Goal: Task Accomplishment & Management: Use online tool/utility

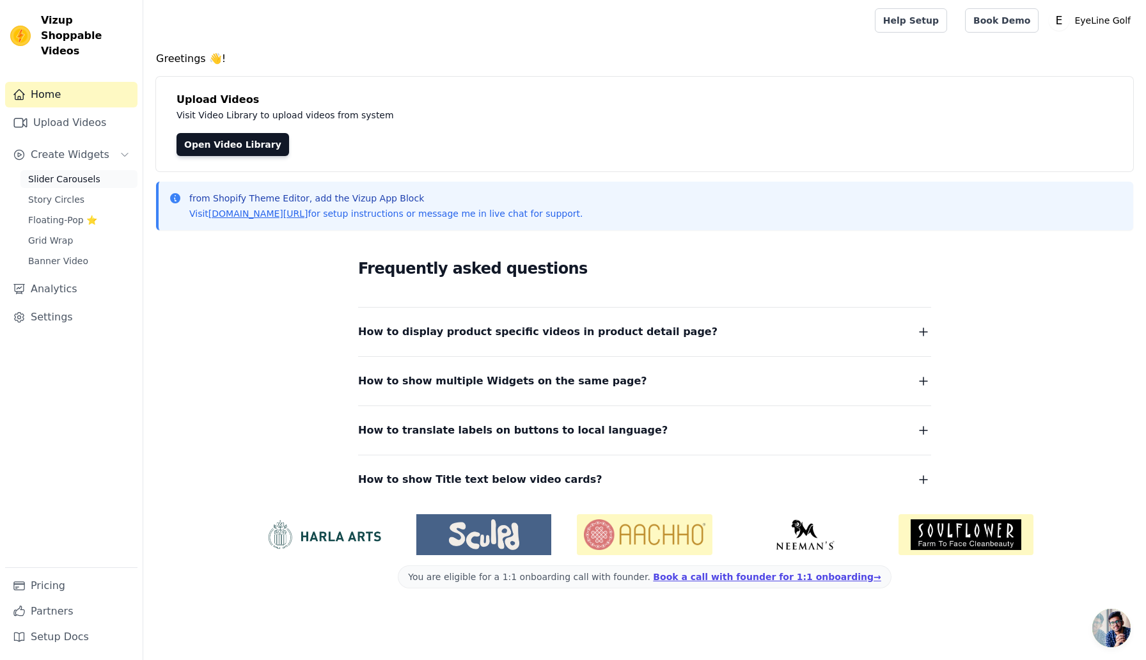
click at [68, 173] on span "Slider Carousels" at bounding box center [64, 179] width 72 height 13
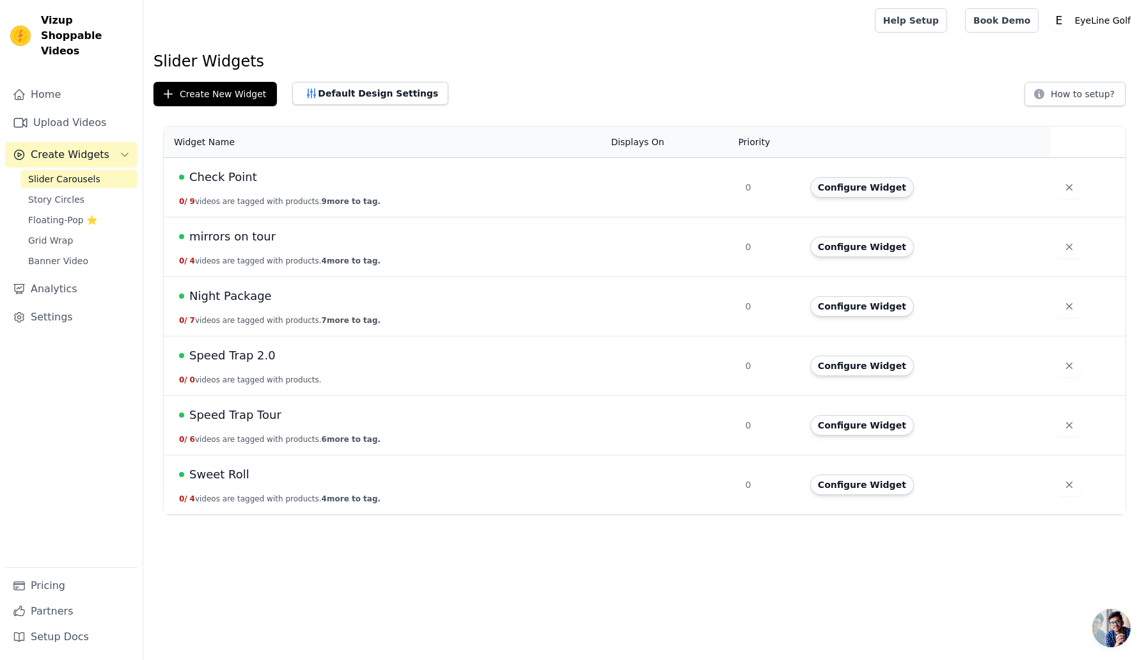
click at [834, 188] on button "Configure Widget" at bounding box center [862, 187] width 104 height 20
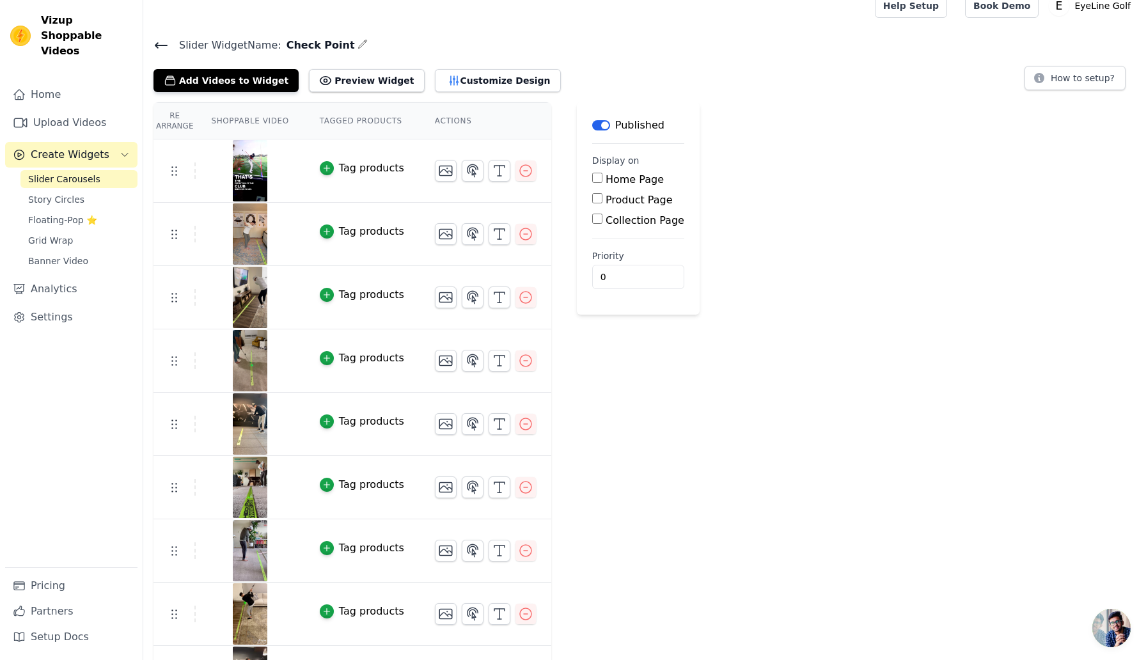
scroll to position [16, 0]
click at [357, 42] on icon "button" at bounding box center [362, 43] width 10 height 10
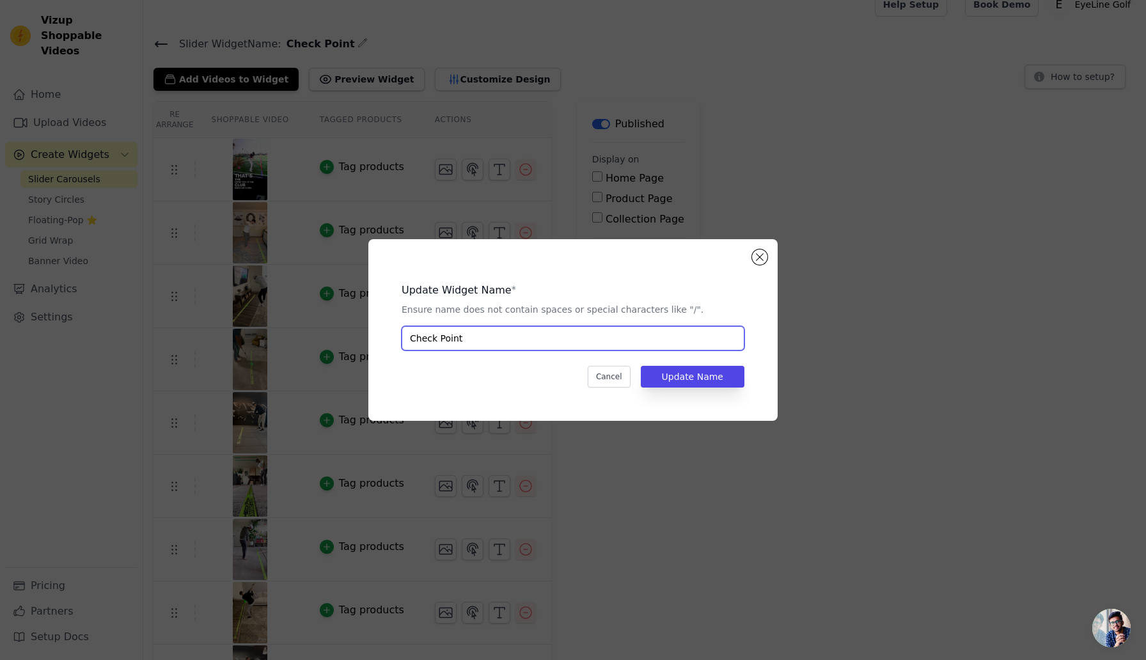
drag, startPoint x: 489, startPoint y: 339, endPoint x: 399, endPoint y: 336, distance: 90.2
click at [399, 336] on div "Update Widget Name * Ensure name does not contain spaces or special characters …" at bounding box center [573, 330] width 368 height 141
click at [760, 254] on button "Close modal" at bounding box center [759, 256] width 15 height 15
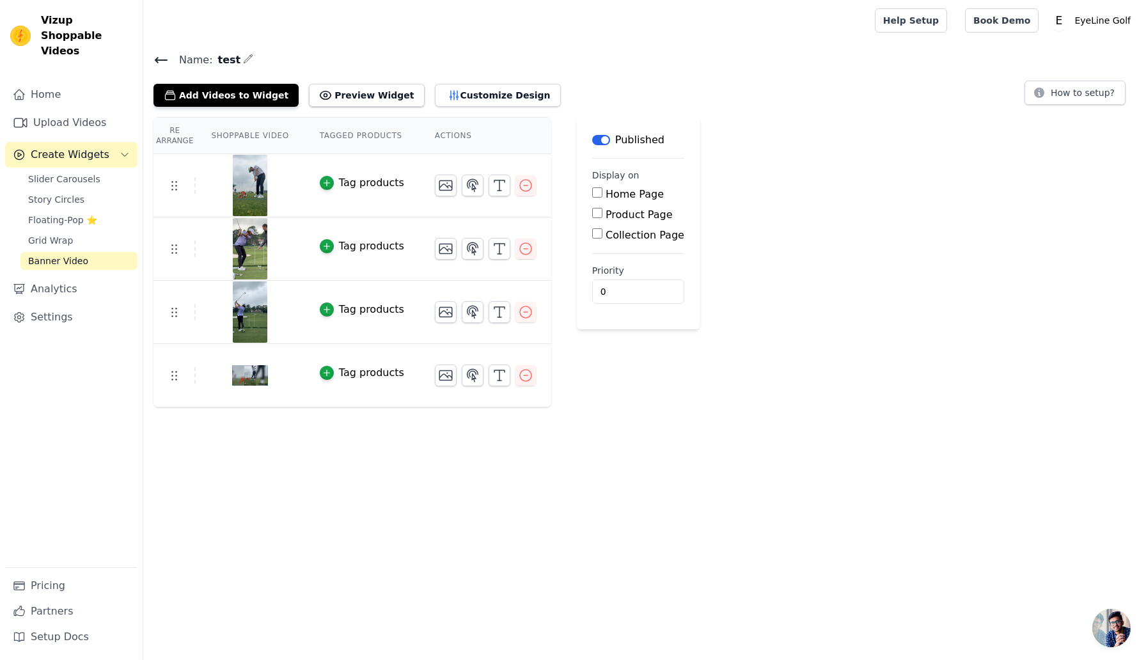
click at [160, 60] on icon at bounding box center [160, 59] width 15 height 15
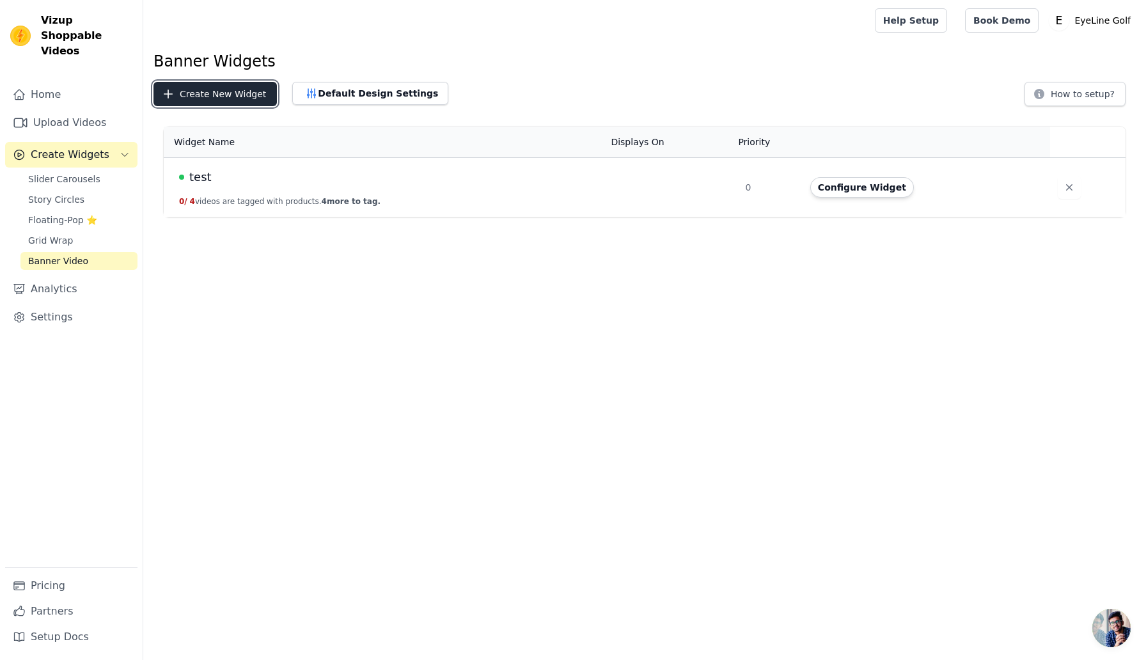
click at [198, 97] on button "Create New Widget" at bounding box center [214, 94] width 123 height 24
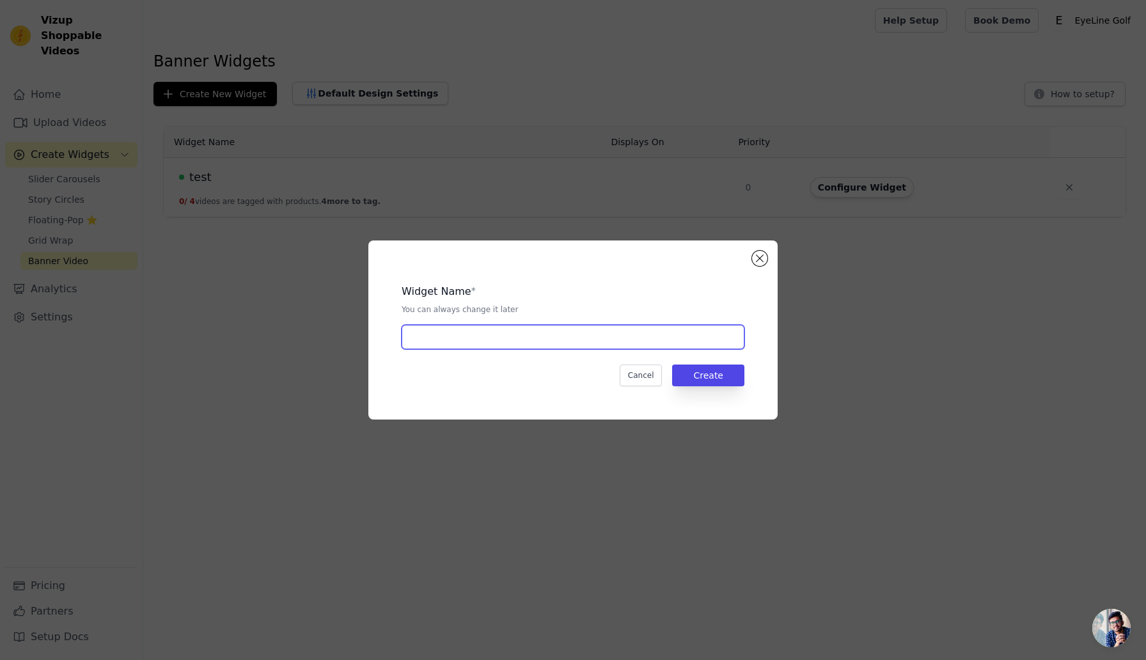
click at [490, 339] on input "text" at bounding box center [573, 337] width 343 height 24
type input "groove mirror"
click at [721, 375] on button "Create" at bounding box center [708, 375] width 72 height 22
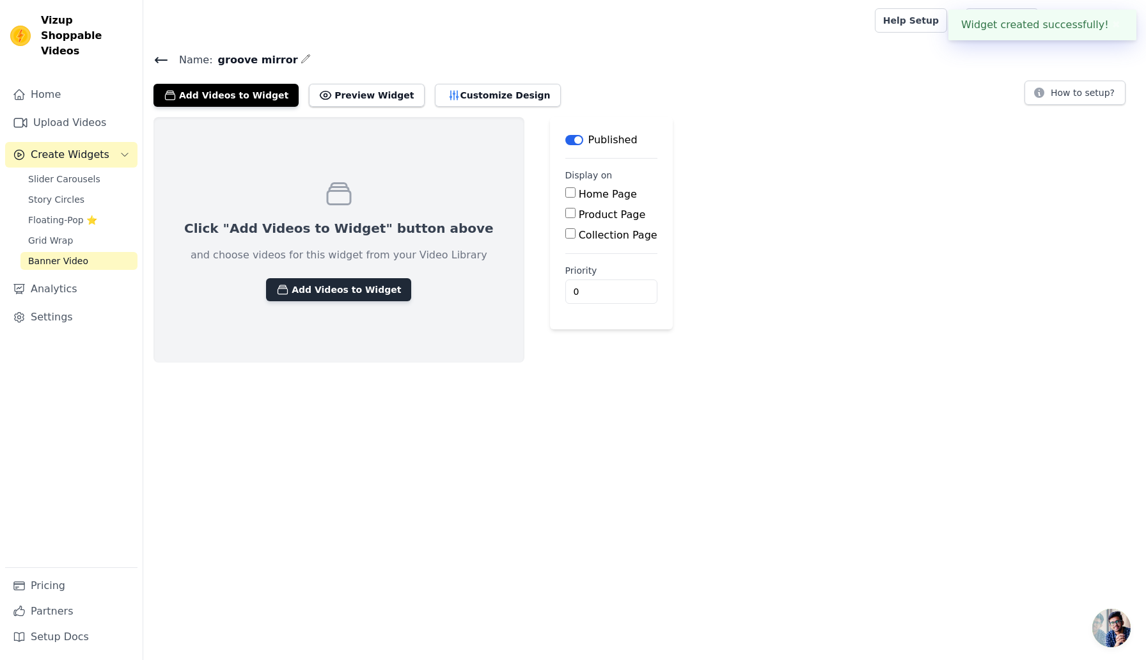
click at [309, 290] on button "Add Videos to Widget" at bounding box center [338, 289] width 145 height 23
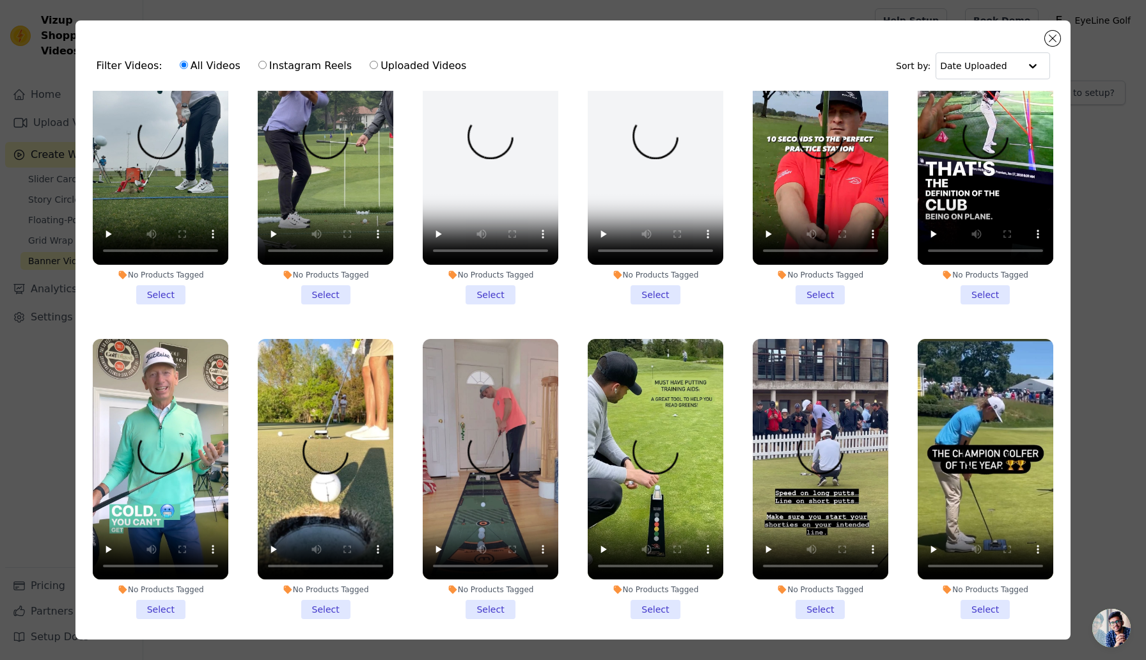
scroll to position [81, 0]
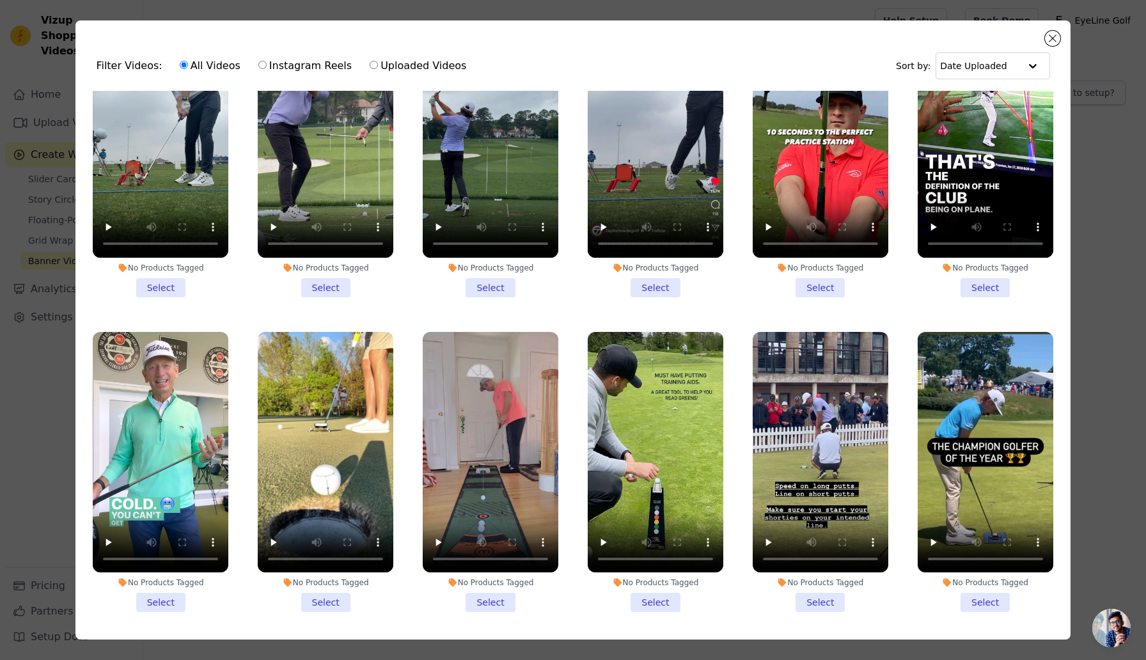
click at [156, 602] on li "No Products Tagged Select" at bounding box center [161, 472] width 136 height 281
click at [0, 0] on input "No Products Tagged Select" at bounding box center [0, 0] width 0 height 0
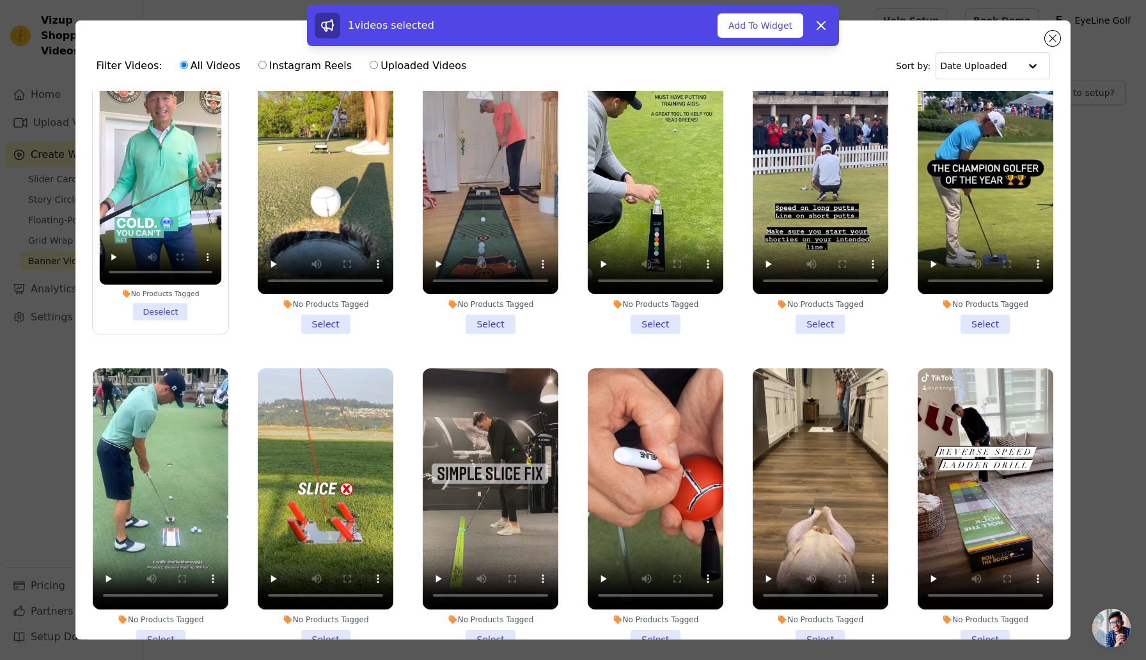
scroll to position [417, 0]
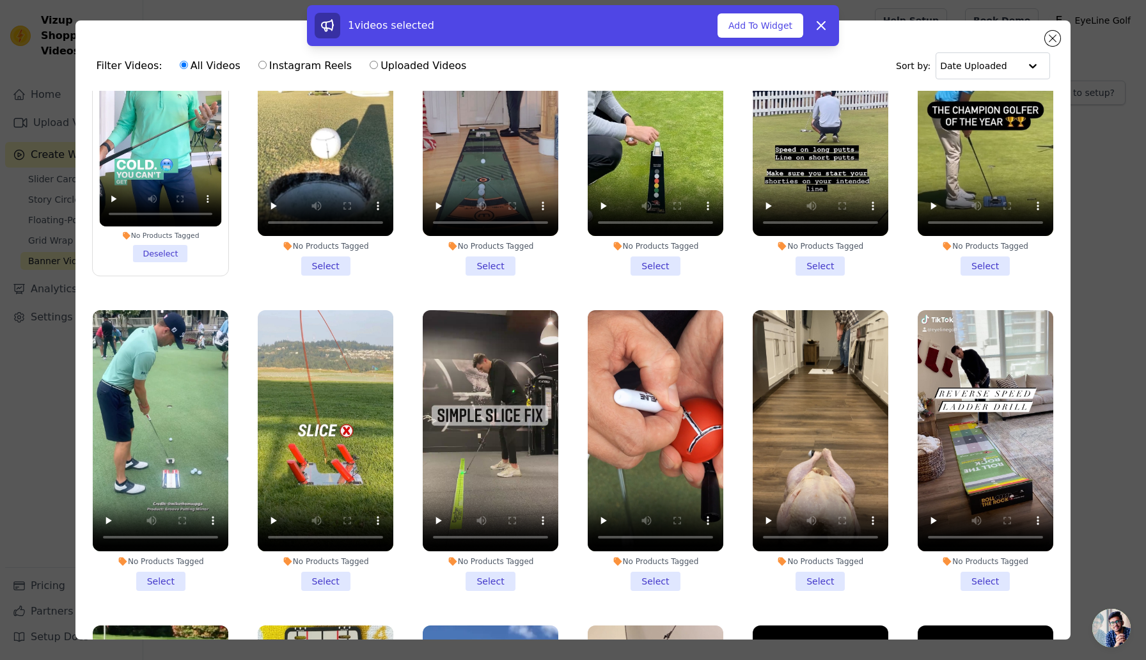
click at [160, 582] on li "No Products Tagged Select" at bounding box center [161, 450] width 136 height 281
click at [0, 0] on input "No Products Tagged Select" at bounding box center [0, 0] width 0 height 0
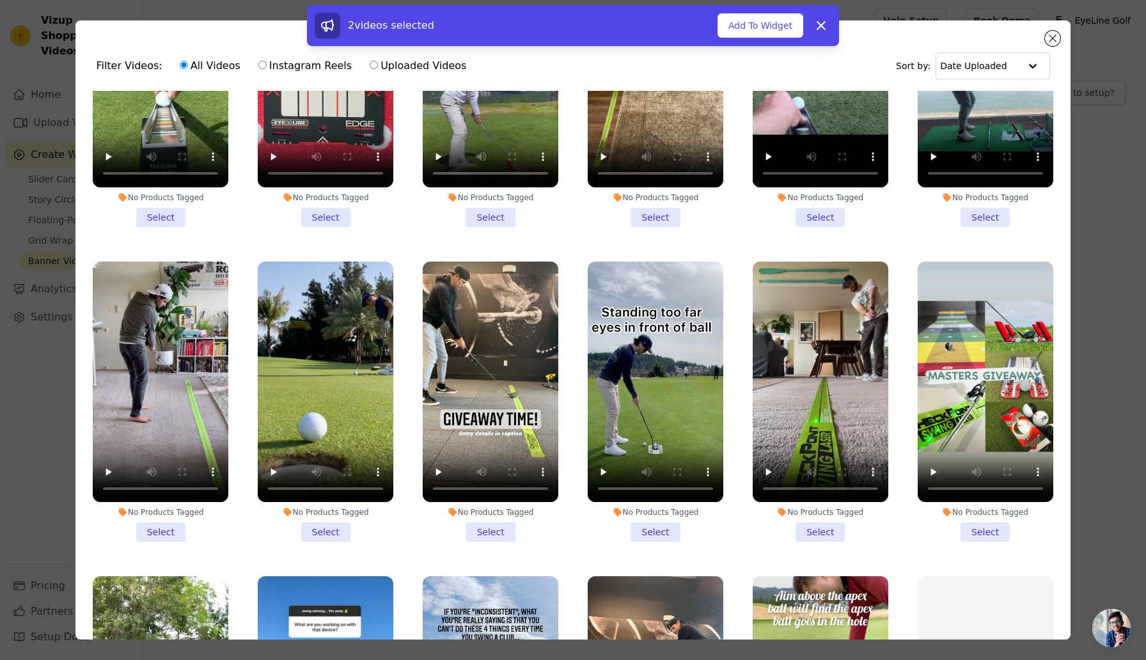
scroll to position [1112, 0]
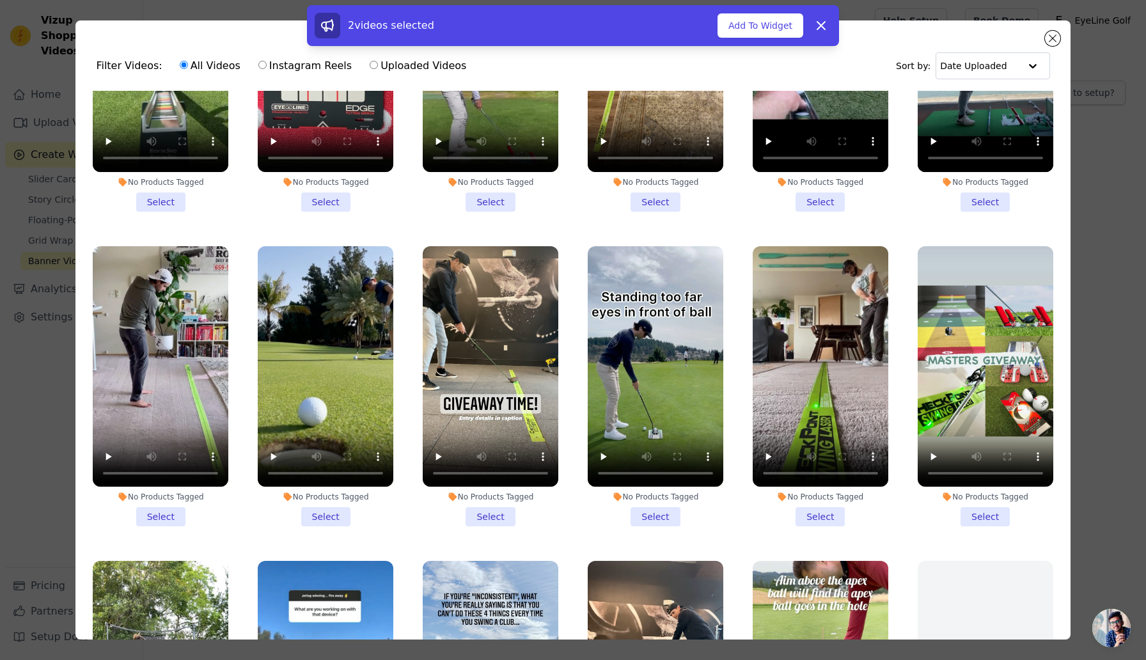
click at [332, 519] on li "No Products Tagged Select" at bounding box center [326, 386] width 136 height 281
click at [0, 0] on input "No Products Tagged Select" at bounding box center [0, 0] width 0 height 0
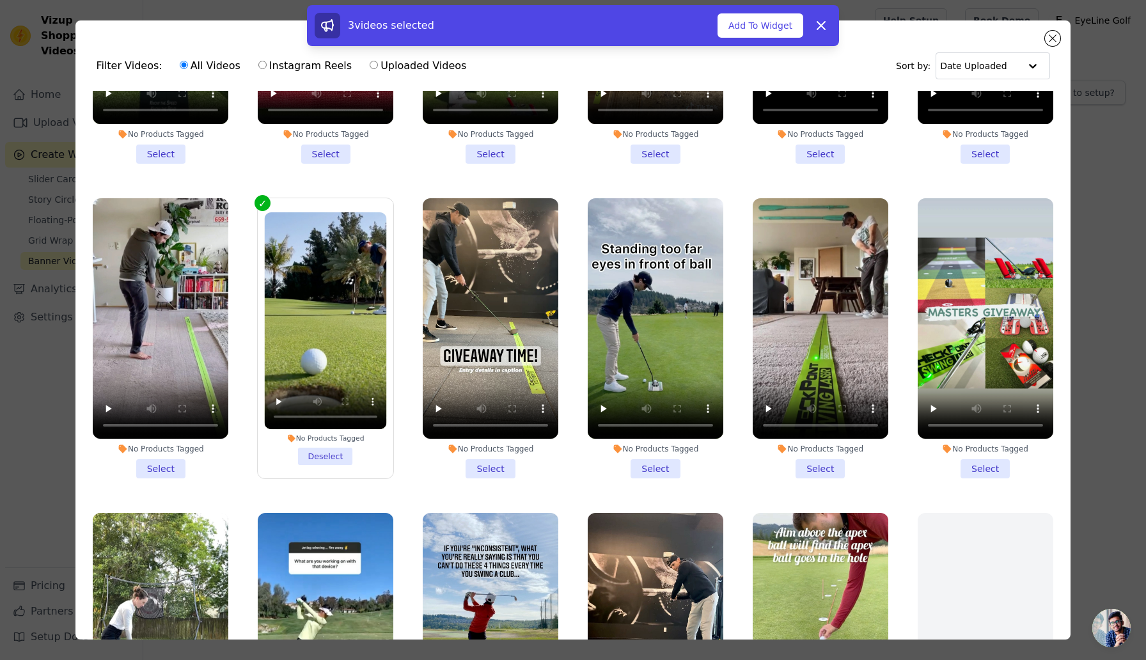
scroll to position [1166, 0]
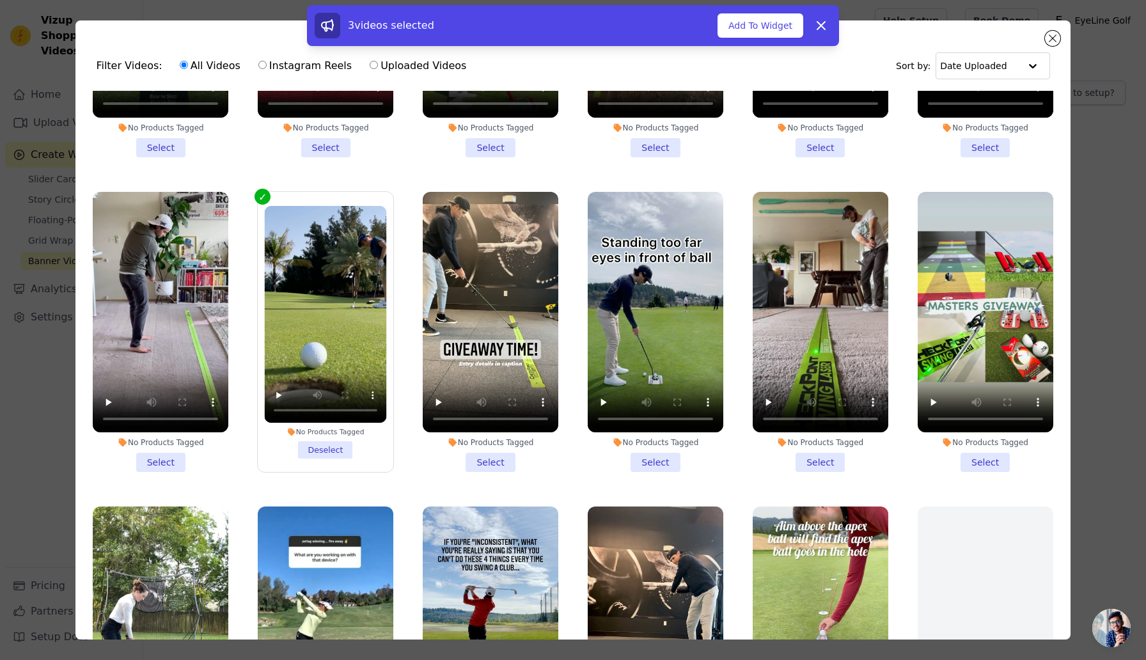
click at [665, 464] on li "No Products Tagged Select" at bounding box center [656, 332] width 136 height 281
click at [0, 0] on input "No Products Tagged Select" at bounding box center [0, 0] width 0 height 0
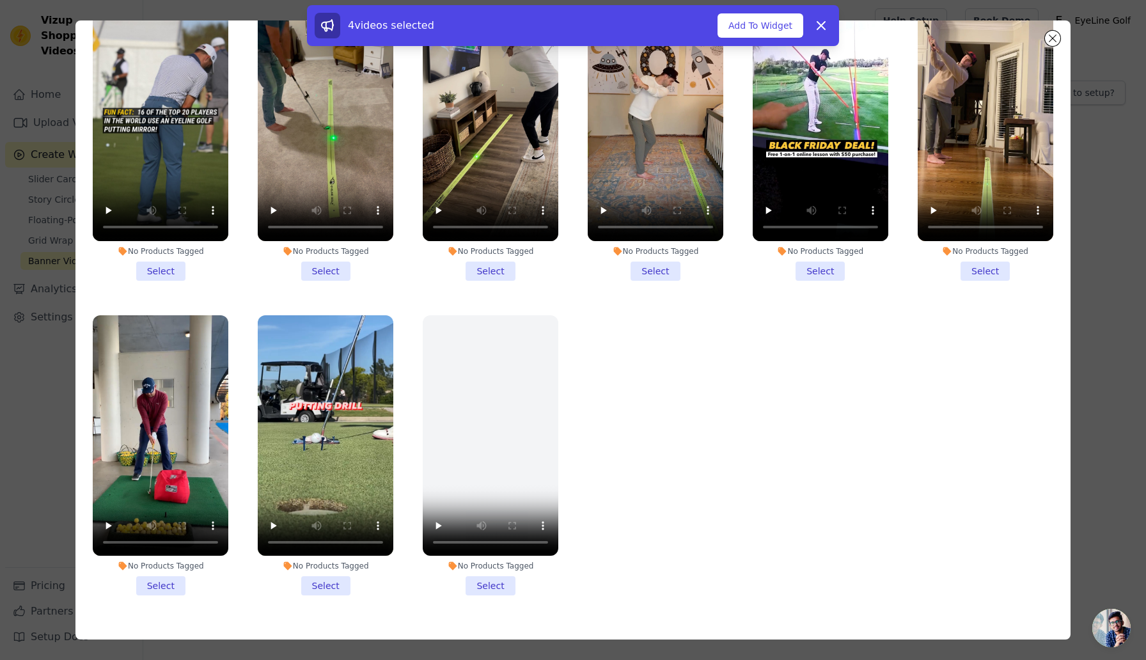
scroll to position [88, 0]
click at [331, 581] on li "No Products Tagged Select" at bounding box center [326, 455] width 136 height 281
click at [0, 0] on input "No Products Tagged Select" at bounding box center [0, 0] width 0 height 0
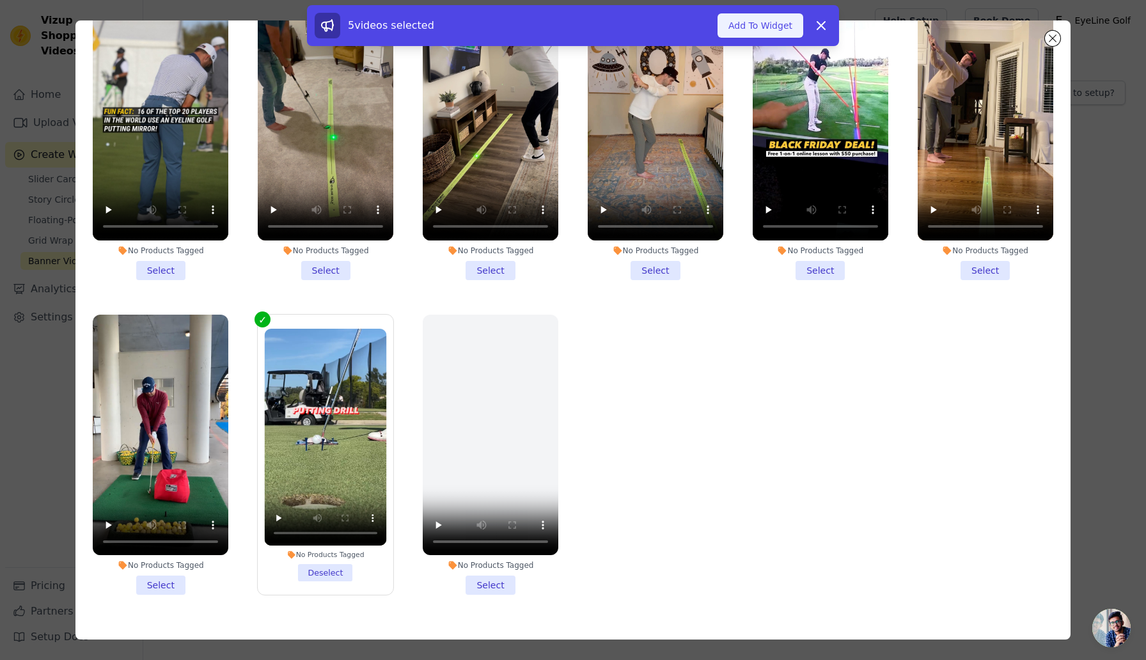
click at [761, 20] on button "Add To Widget" at bounding box center [760, 25] width 86 height 24
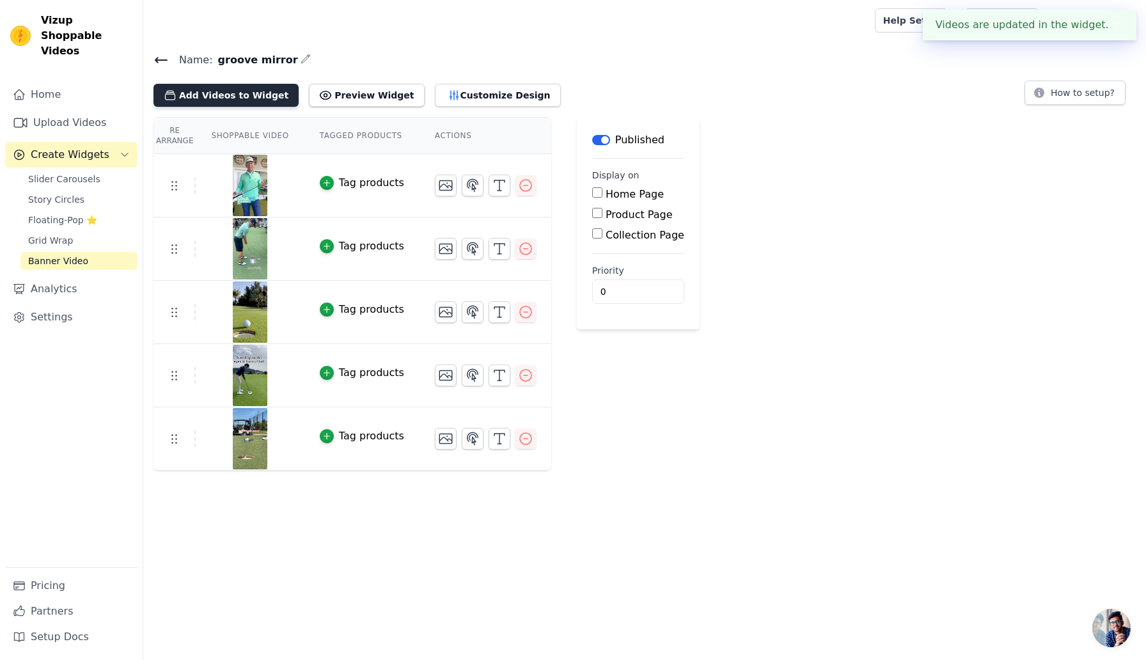
click at [247, 95] on button "Add Videos to Widget" at bounding box center [225, 95] width 145 height 23
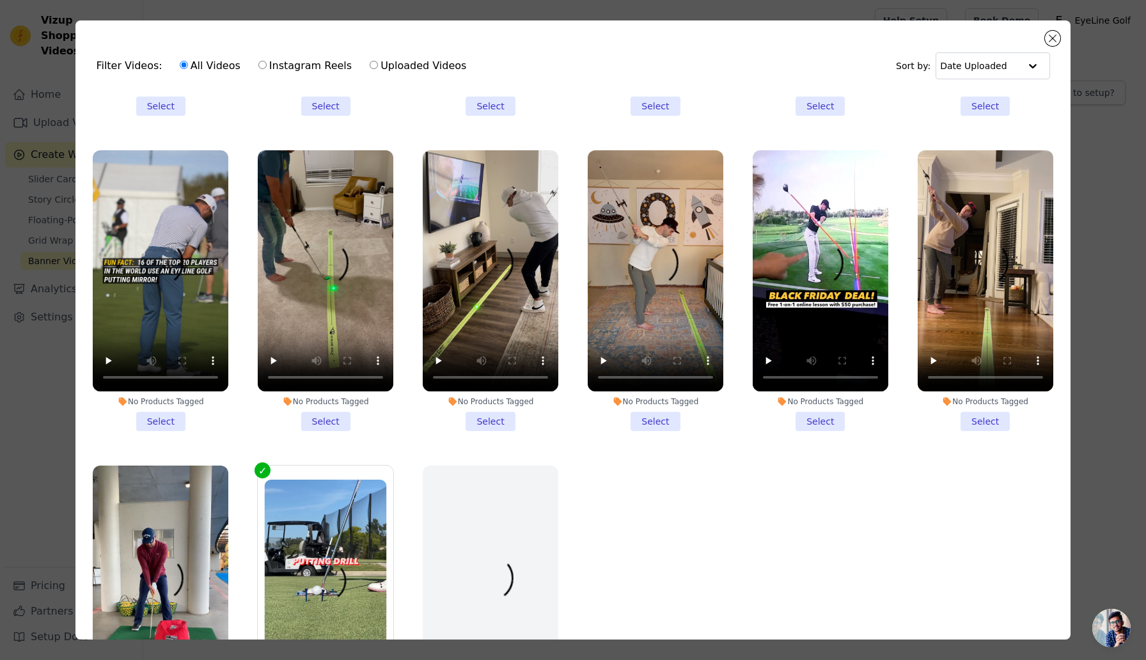
scroll to position [1892, 0]
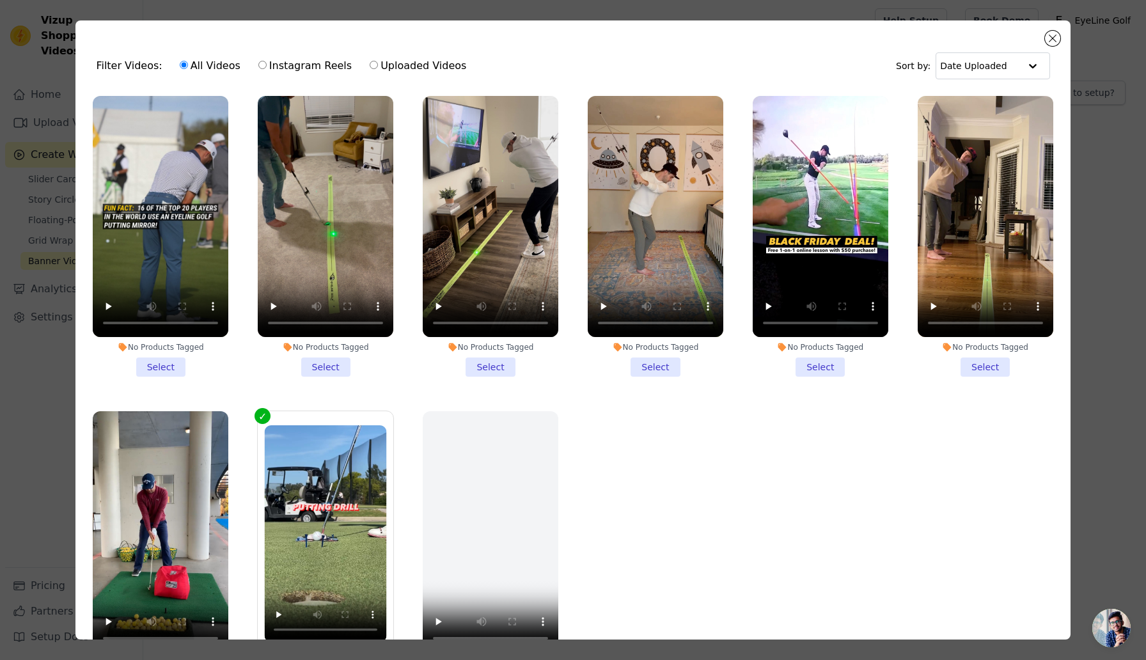
click at [157, 362] on li "No Products Tagged Select" at bounding box center [161, 236] width 136 height 281
click at [0, 0] on input "No Products Tagged Select" at bounding box center [0, 0] width 0 height 0
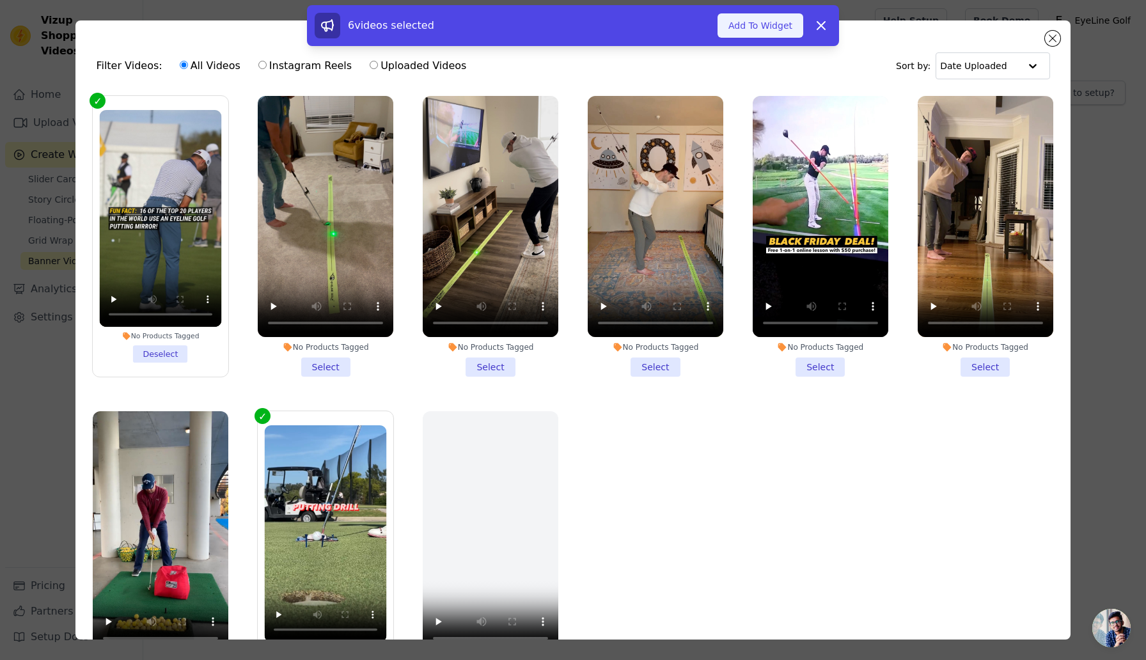
click at [748, 24] on button "Add To Widget" at bounding box center [760, 25] width 86 height 24
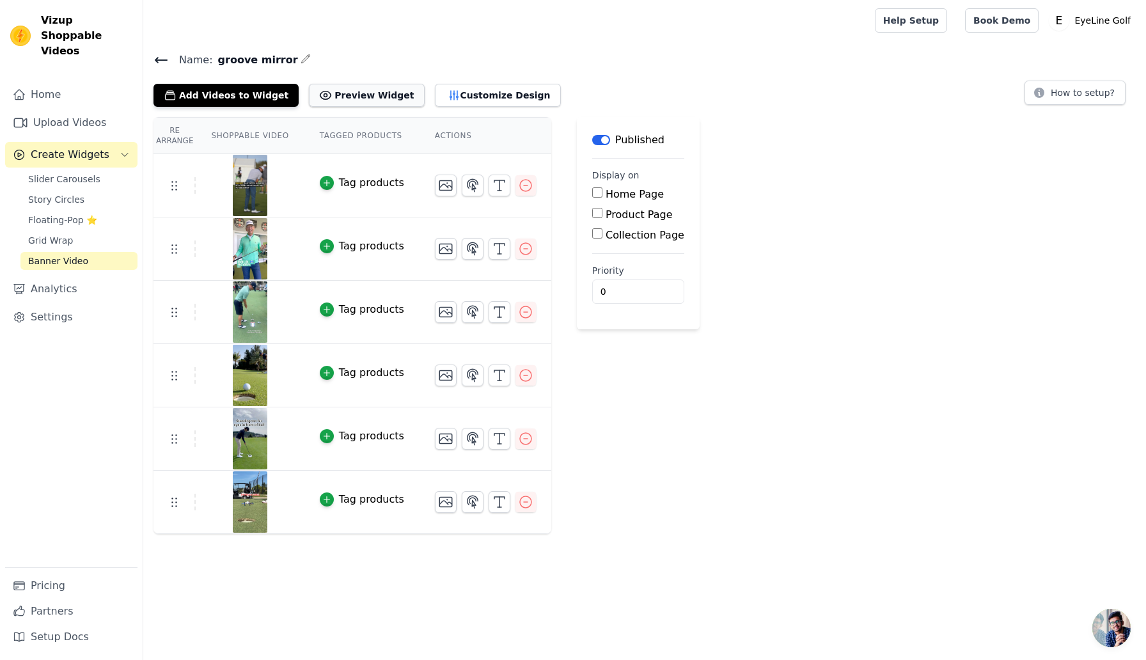
click at [367, 97] on button "Preview Widget" at bounding box center [366, 95] width 115 height 23
click at [58, 147] on span "Create Widgets" at bounding box center [70, 154] width 79 height 15
click at [42, 173] on span "Slider Carousels" at bounding box center [64, 179] width 72 height 13
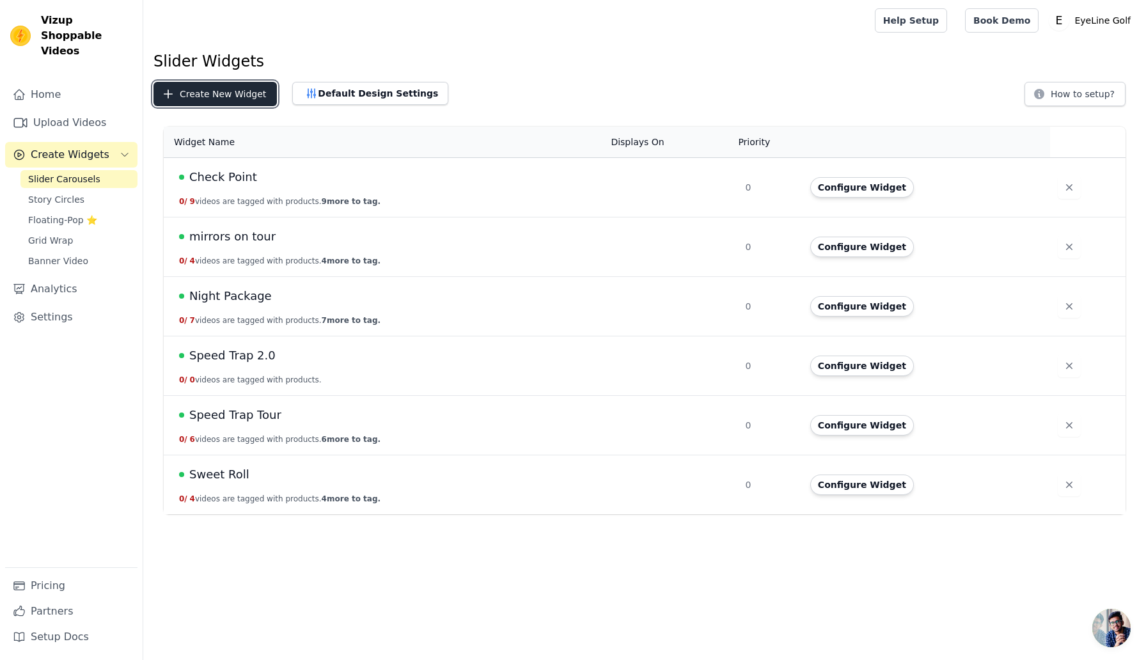
click at [208, 88] on button "Create New Widget" at bounding box center [214, 94] width 123 height 24
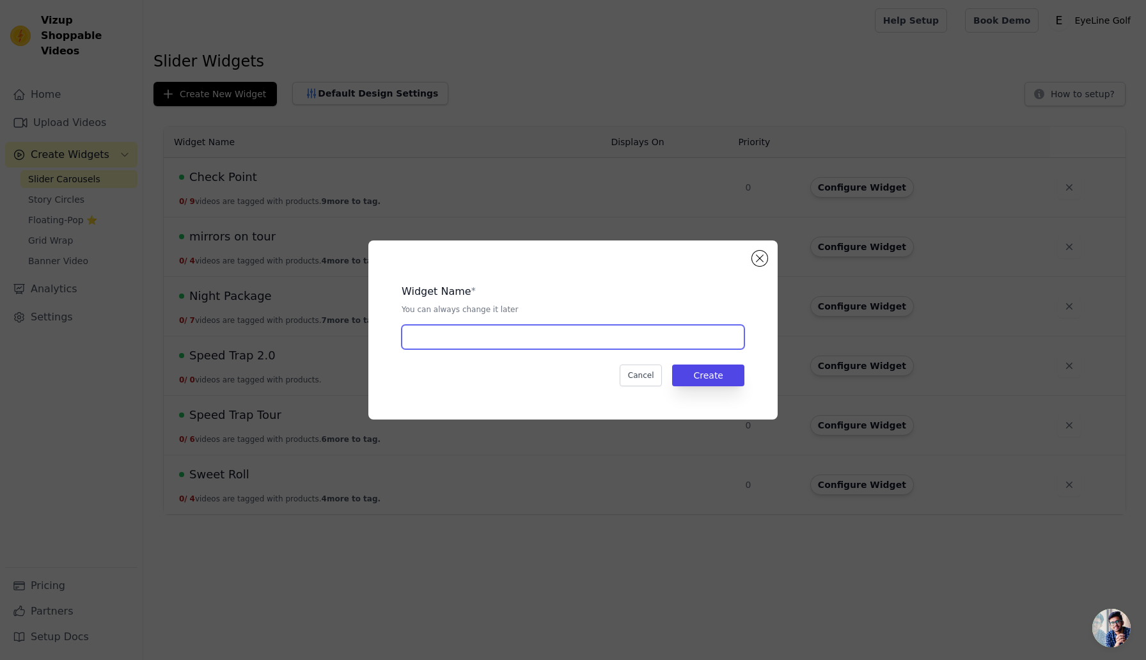
click at [503, 336] on input "text" at bounding box center [573, 337] width 343 height 24
type input "groove mirror"
click at [716, 373] on button "Create" at bounding box center [708, 375] width 72 height 22
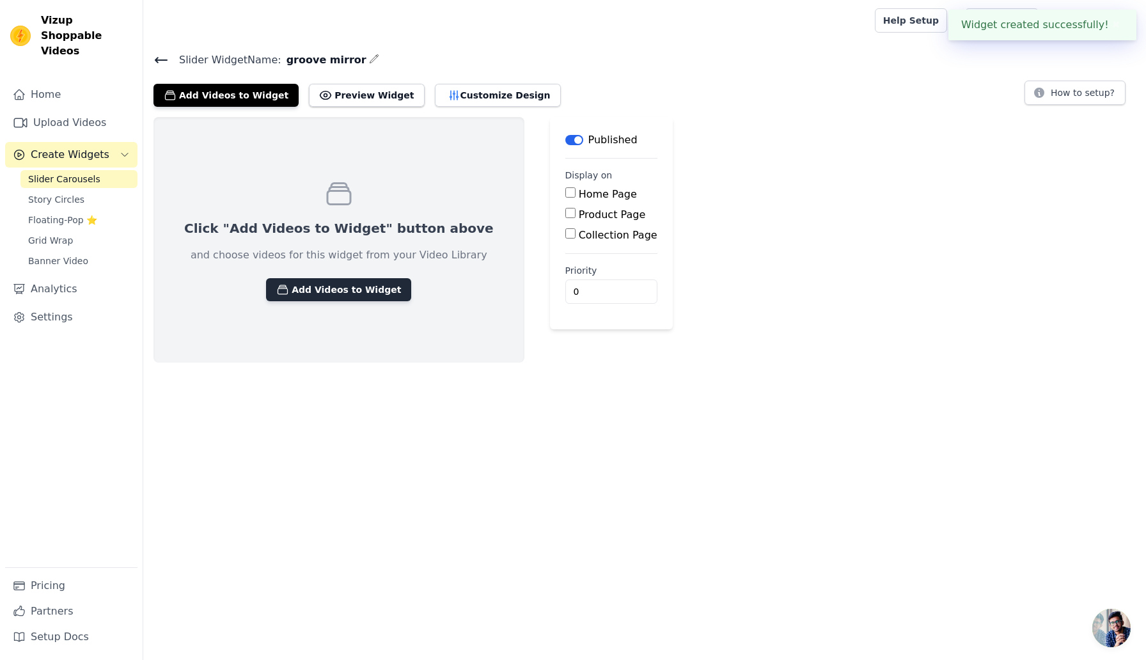
click at [318, 286] on button "Add Videos to Widget" at bounding box center [338, 289] width 145 height 23
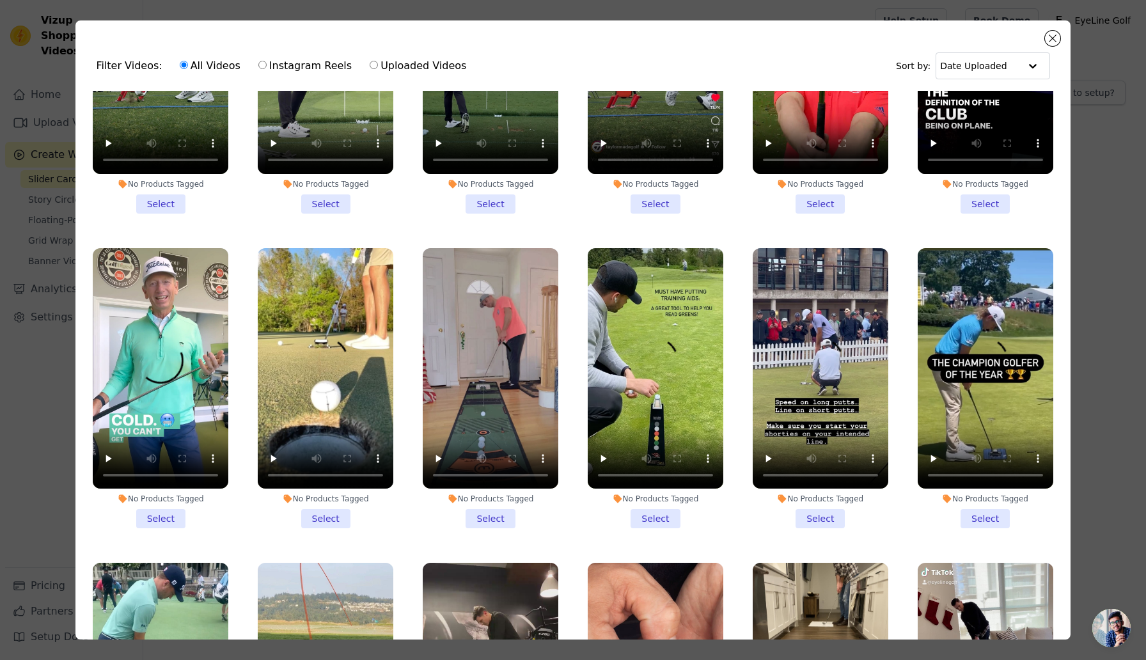
scroll to position [166, 0]
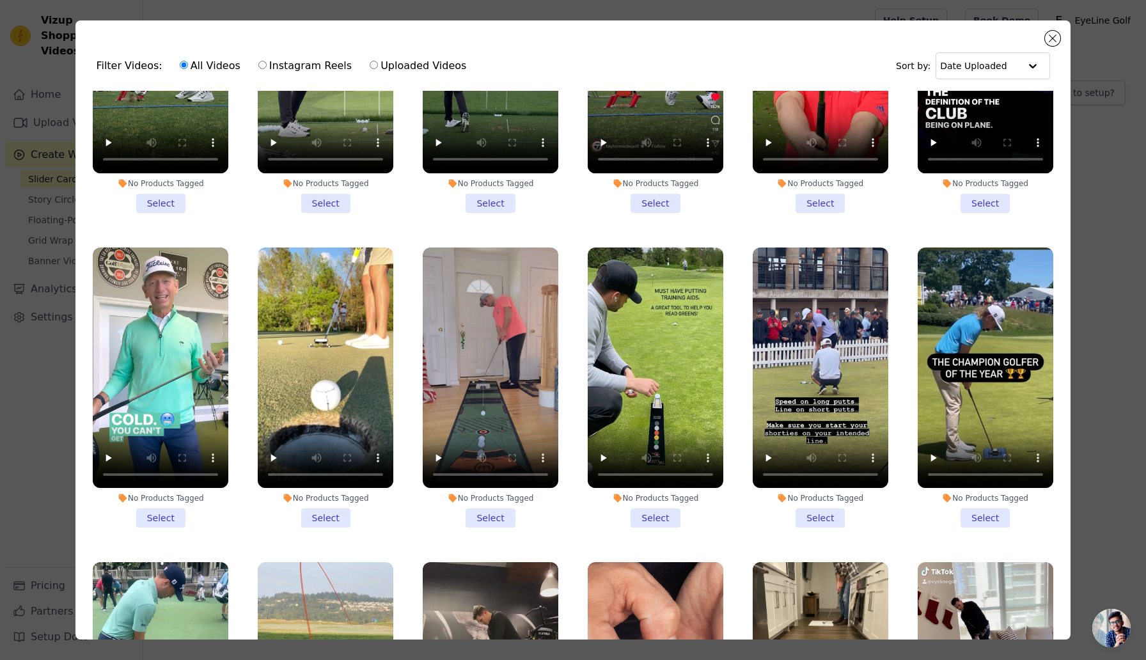
click at [331, 513] on li "No Products Tagged Select" at bounding box center [326, 387] width 136 height 281
click at [0, 0] on input "No Products Tagged Select" at bounding box center [0, 0] width 0 height 0
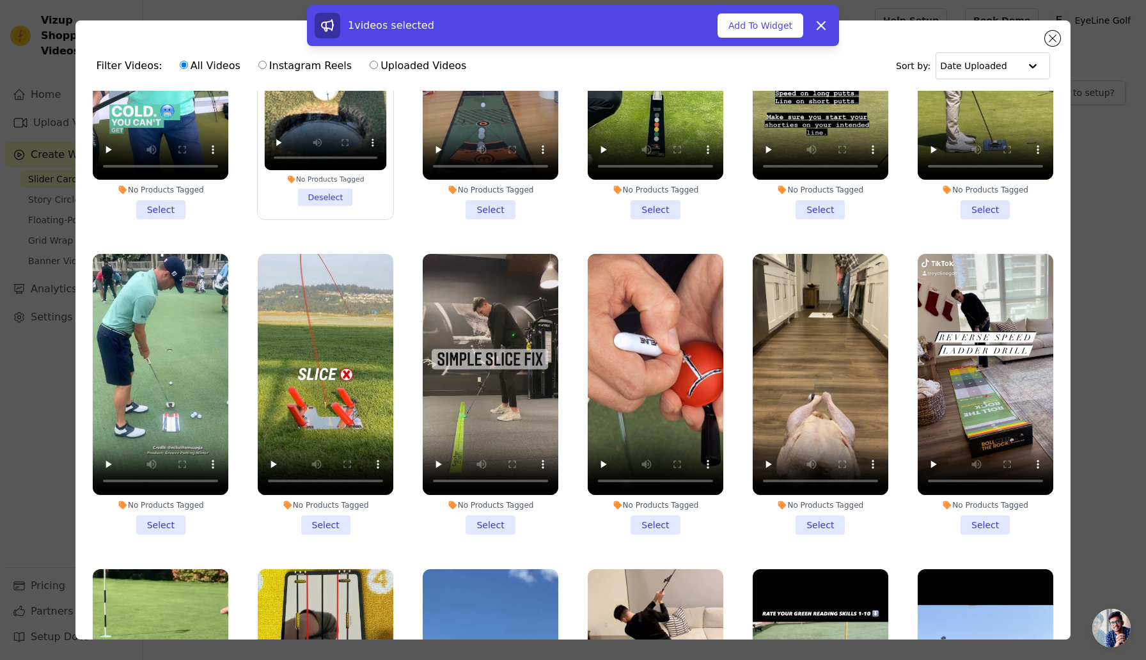
scroll to position [484, 0]
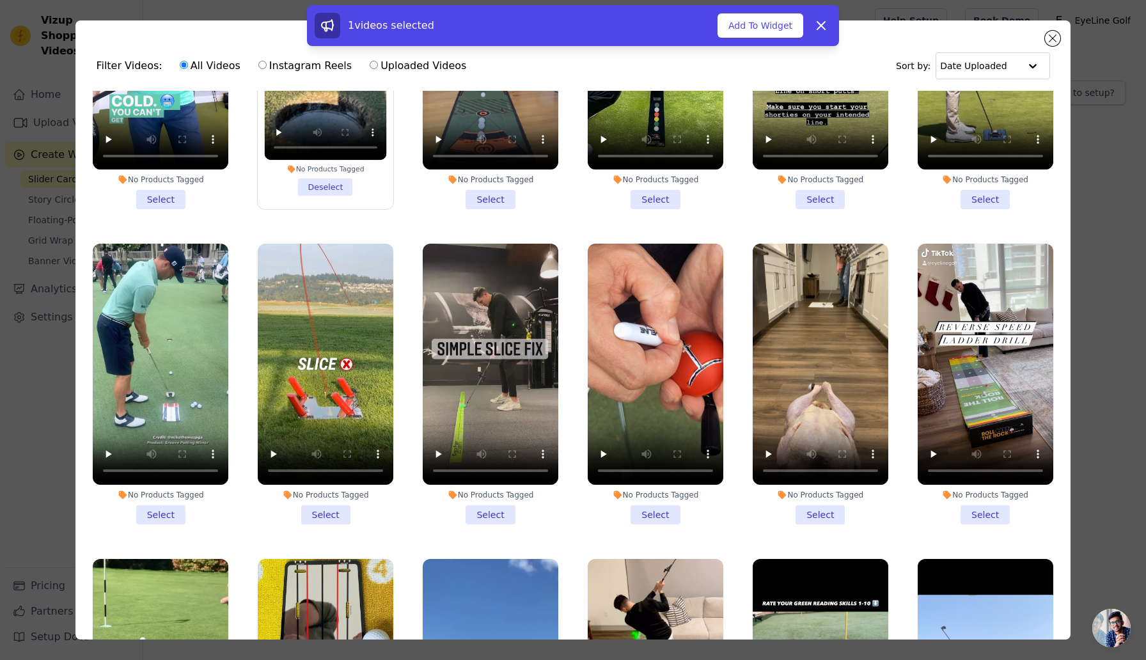
click at [168, 515] on li "No Products Tagged Select" at bounding box center [161, 384] width 136 height 281
click at [0, 0] on input "No Products Tagged Select" at bounding box center [0, 0] width 0 height 0
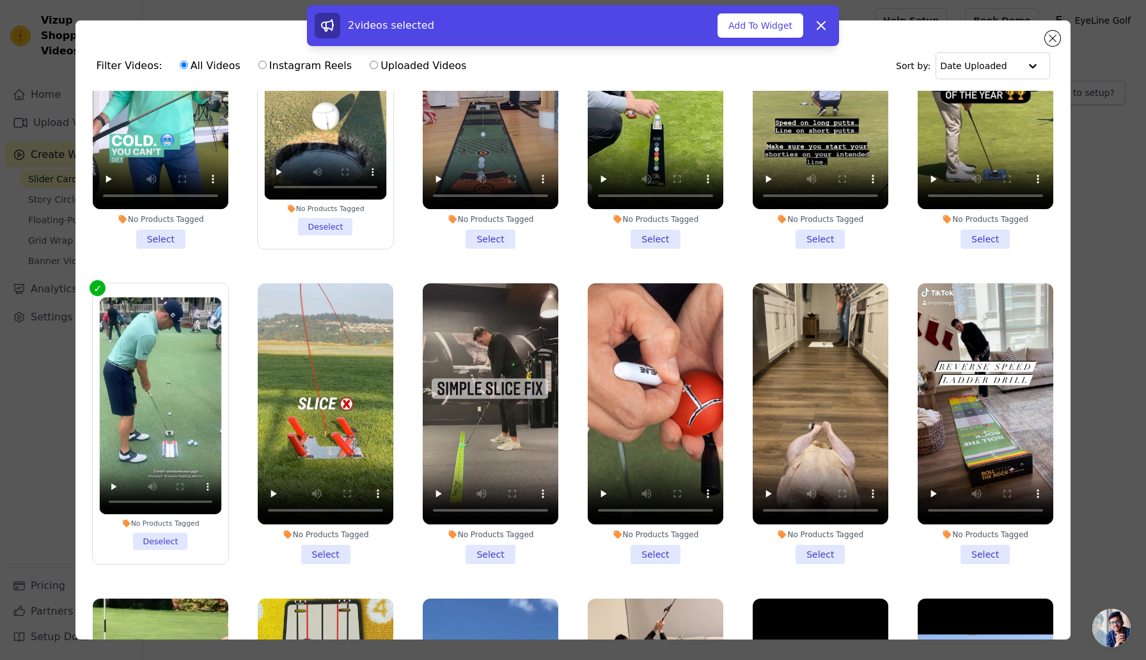
scroll to position [367, 0]
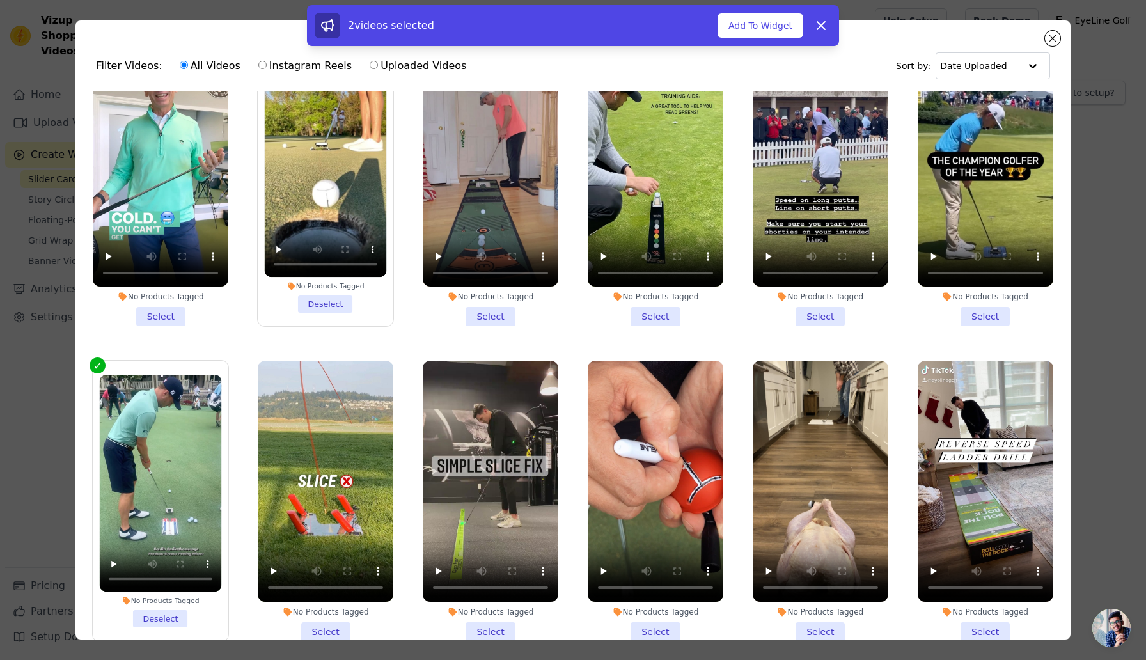
click at [171, 312] on li "No Products Tagged Select" at bounding box center [161, 186] width 136 height 281
click at [0, 0] on input "No Products Tagged Select" at bounding box center [0, 0] width 0 height 0
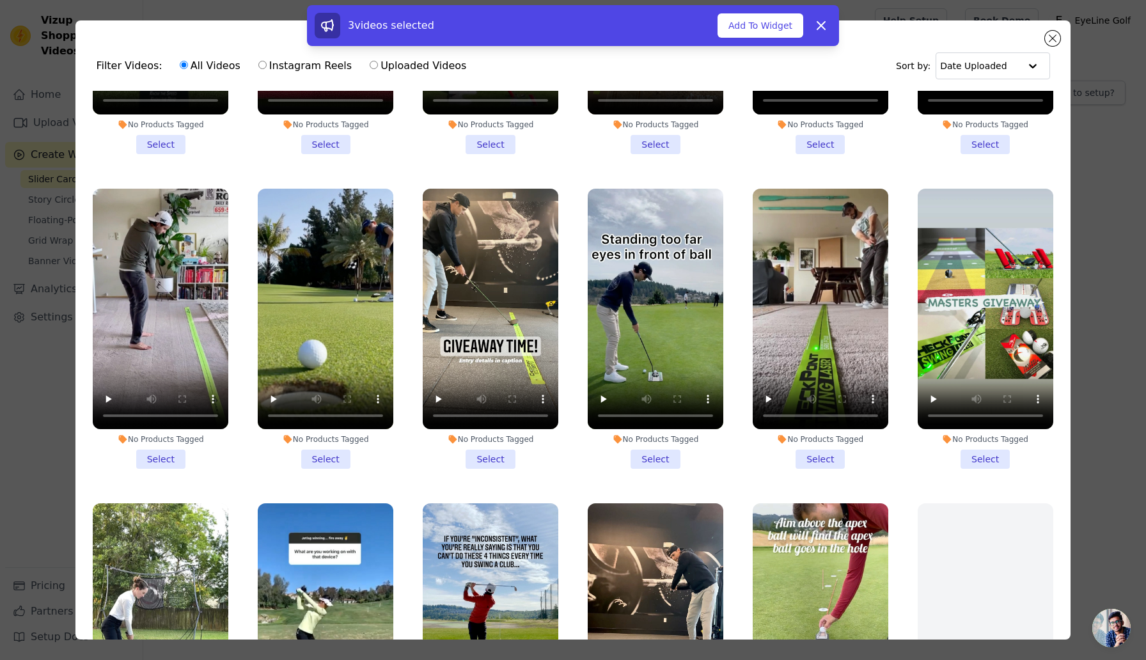
scroll to position [1174, 0]
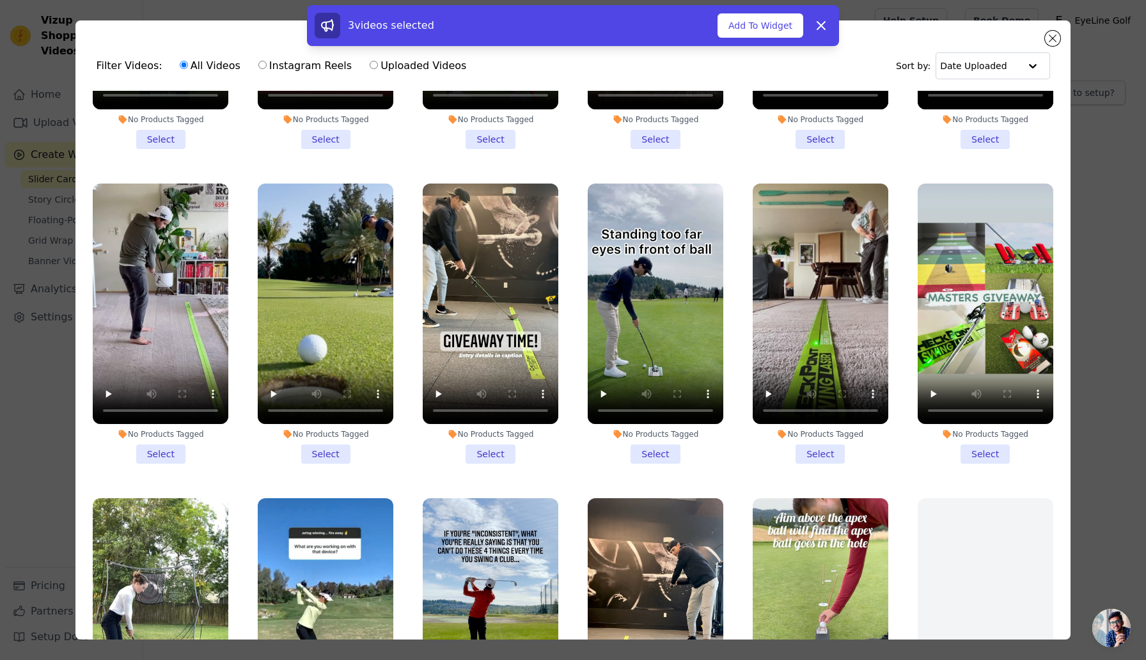
click at [319, 451] on li "No Products Tagged Select" at bounding box center [326, 323] width 136 height 281
click at [0, 0] on input "No Products Tagged Select" at bounding box center [0, 0] width 0 height 0
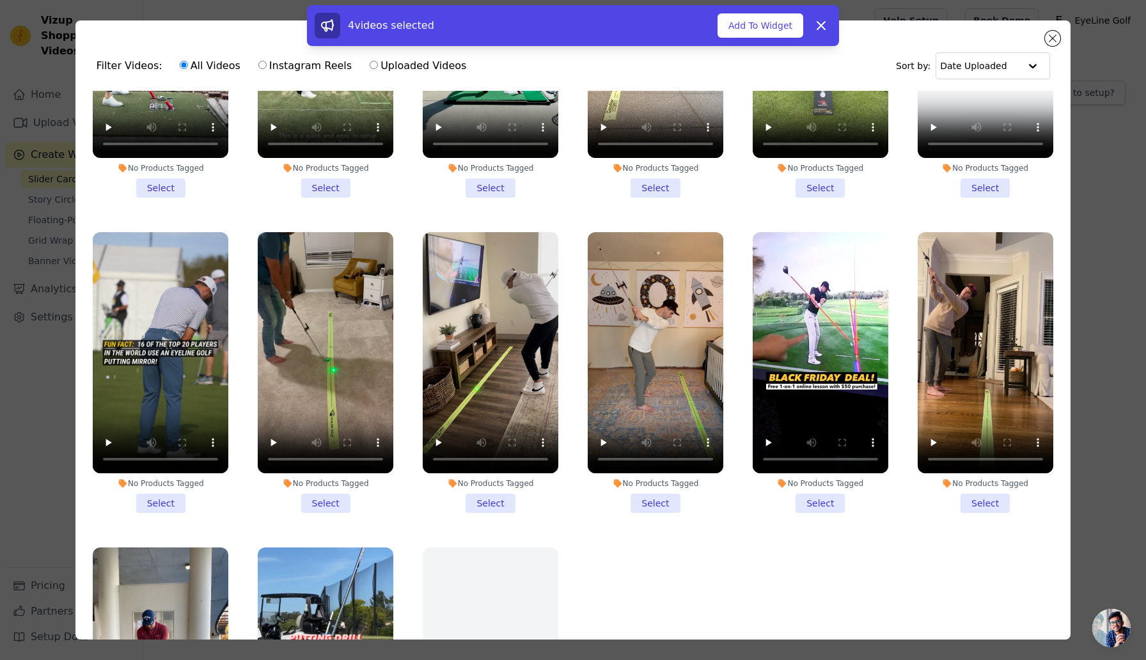
scroll to position [1766, 0]
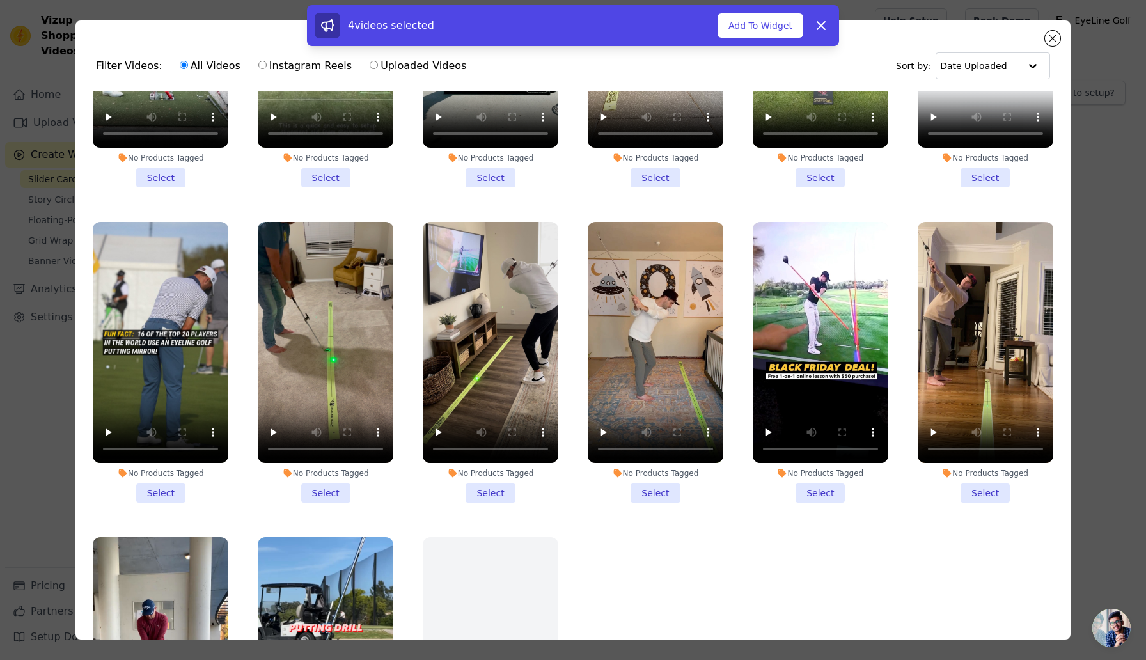
click at [168, 490] on li "No Products Tagged Select" at bounding box center [161, 362] width 136 height 281
click at [0, 0] on input "No Products Tagged Select" at bounding box center [0, 0] width 0 height 0
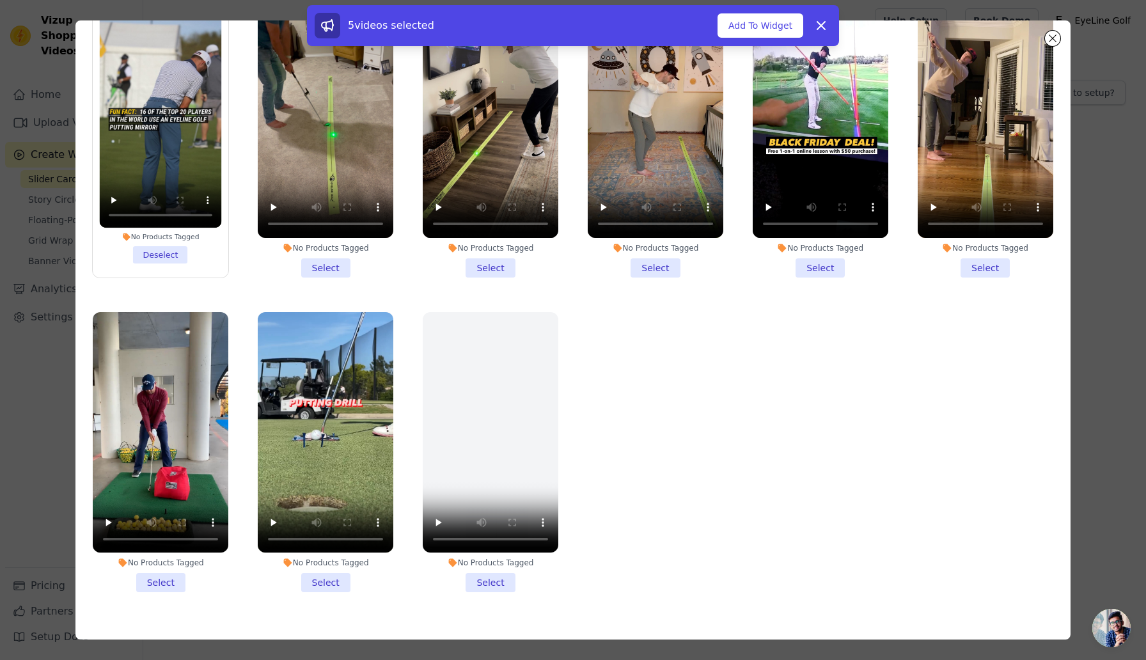
scroll to position [91, 0]
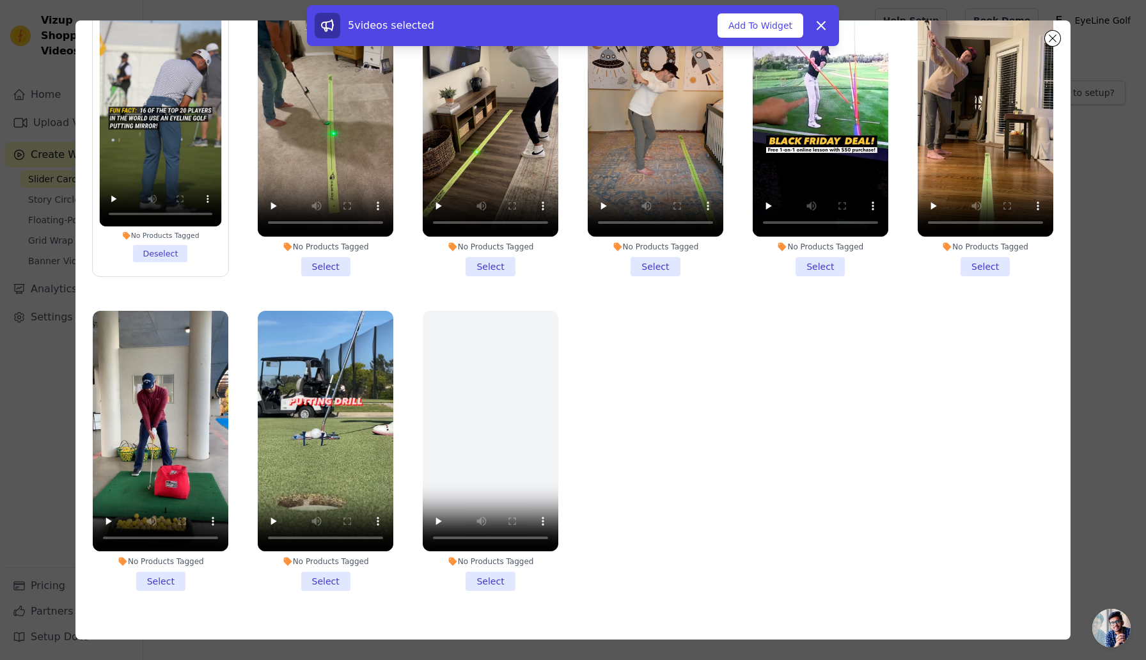
click at [323, 581] on li "No Products Tagged Select" at bounding box center [326, 451] width 136 height 281
click at [0, 0] on input "No Products Tagged Select" at bounding box center [0, 0] width 0 height 0
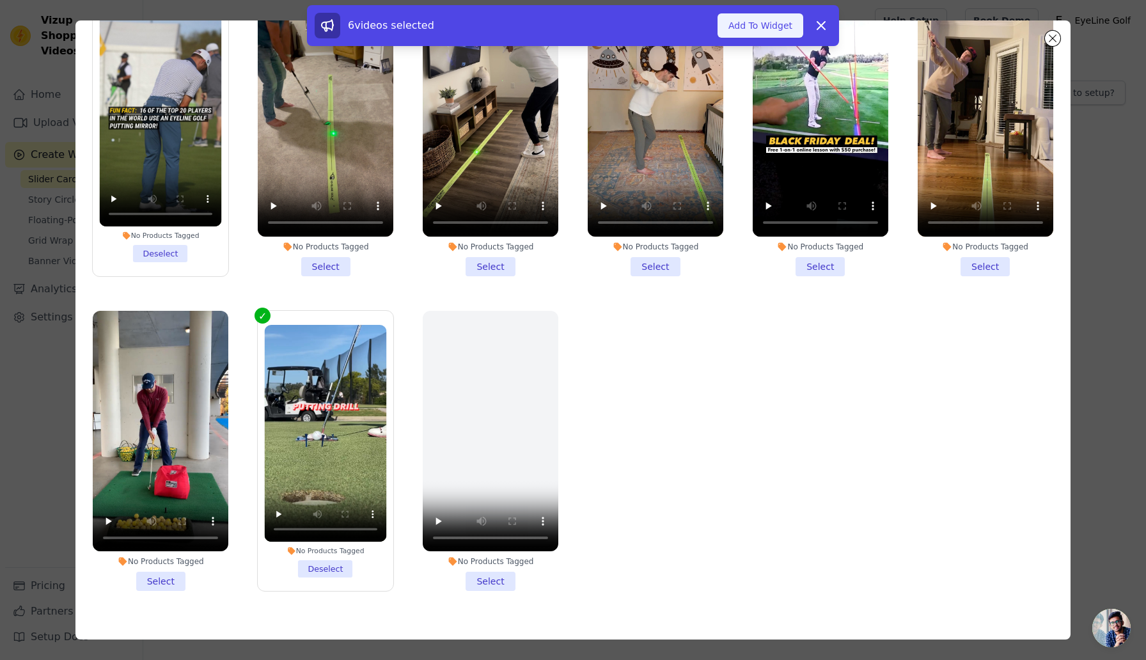
click at [774, 21] on button "Add To Widget" at bounding box center [760, 25] width 86 height 24
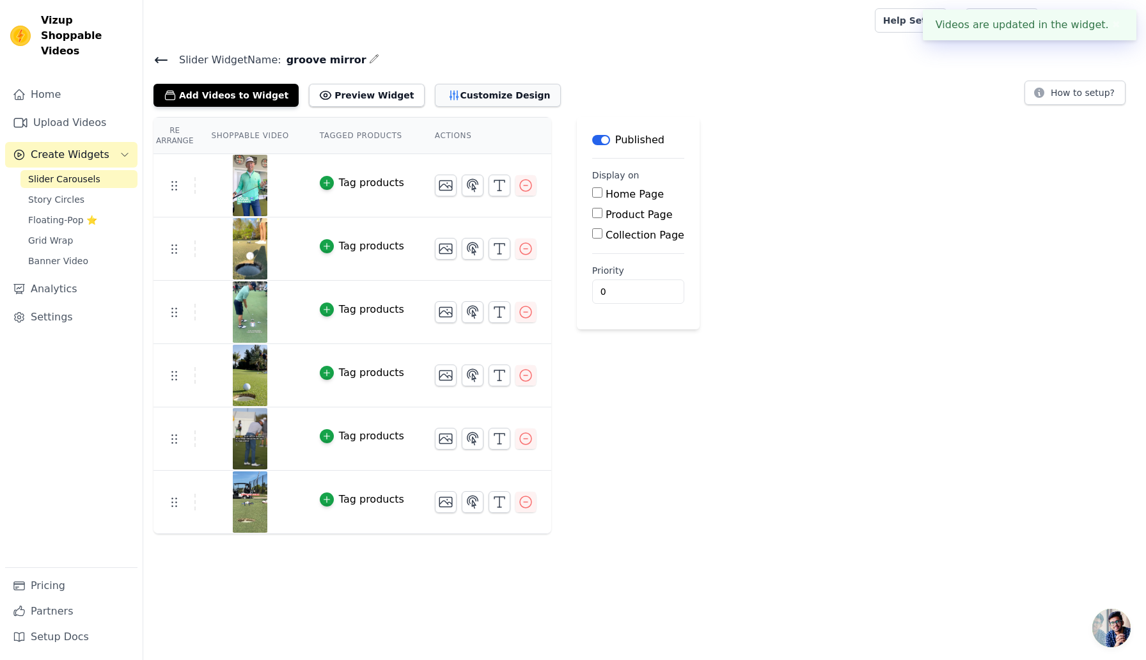
click at [479, 90] on button "Customize Design" at bounding box center [498, 95] width 126 height 23
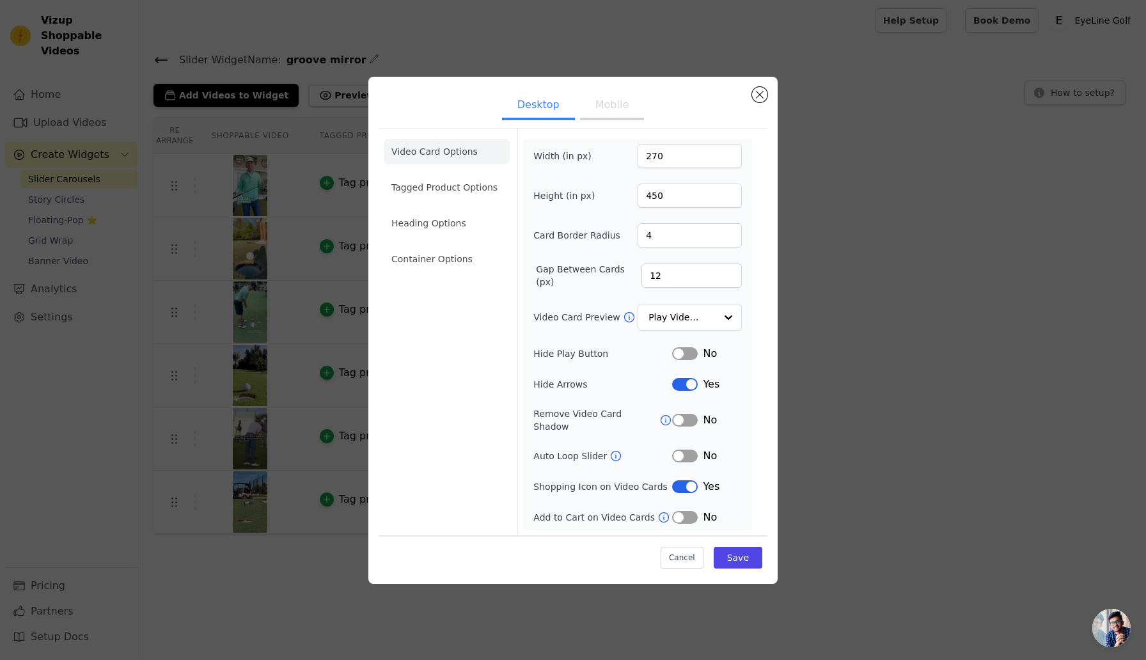
click at [592, 107] on button "Mobile" at bounding box center [612, 106] width 64 height 28
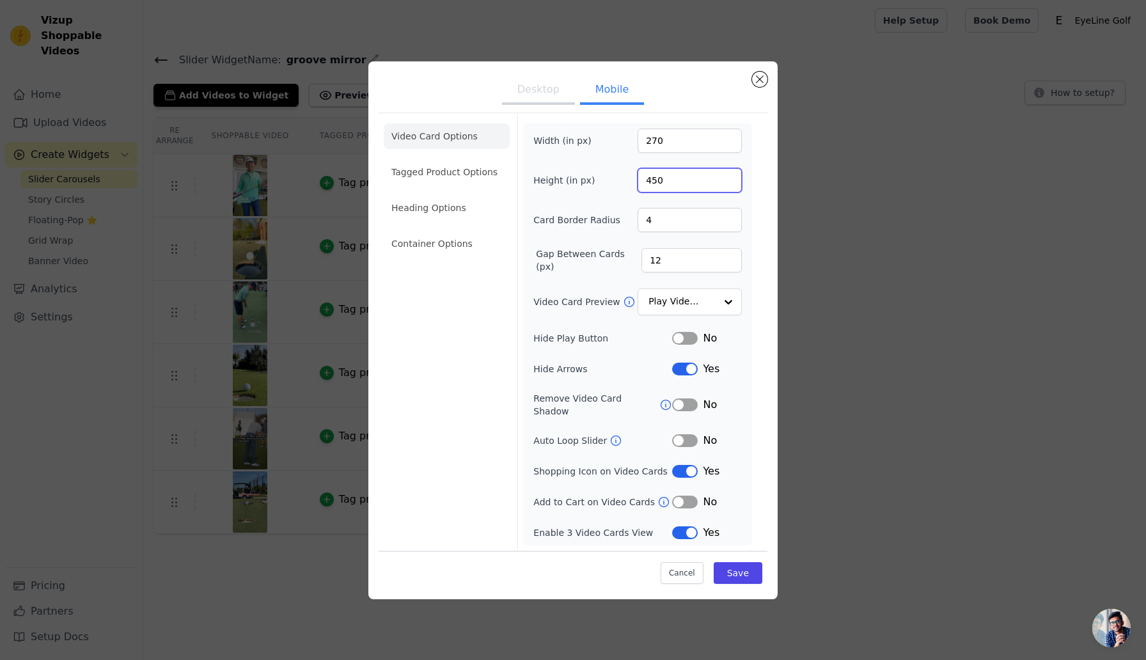
drag, startPoint x: 666, startPoint y: 183, endPoint x: 639, endPoint y: 183, distance: 26.9
click at [639, 183] on input "450" at bounding box center [689, 180] width 104 height 24
type input "320"
drag, startPoint x: 668, startPoint y: 143, endPoint x: 641, endPoint y: 143, distance: 27.5
click at [641, 143] on input "270" at bounding box center [689, 141] width 104 height 24
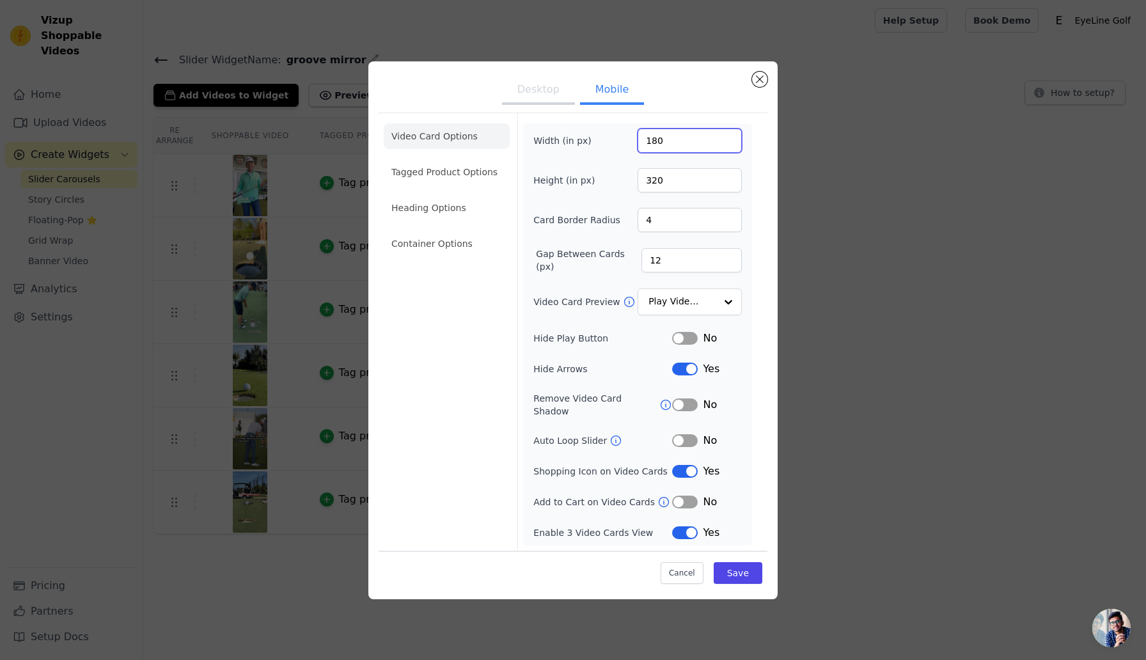
type input "180"
click at [765, 174] on div "Video Card Options Tagged Product Options Heading Options Container Options Wid…" at bounding box center [572, 332] width 389 height 438
click at [681, 465] on button "Label" at bounding box center [685, 471] width 26 height 13
click at [738, 566] on button "Save" at bounding box center [738, 573] width 49 height 22
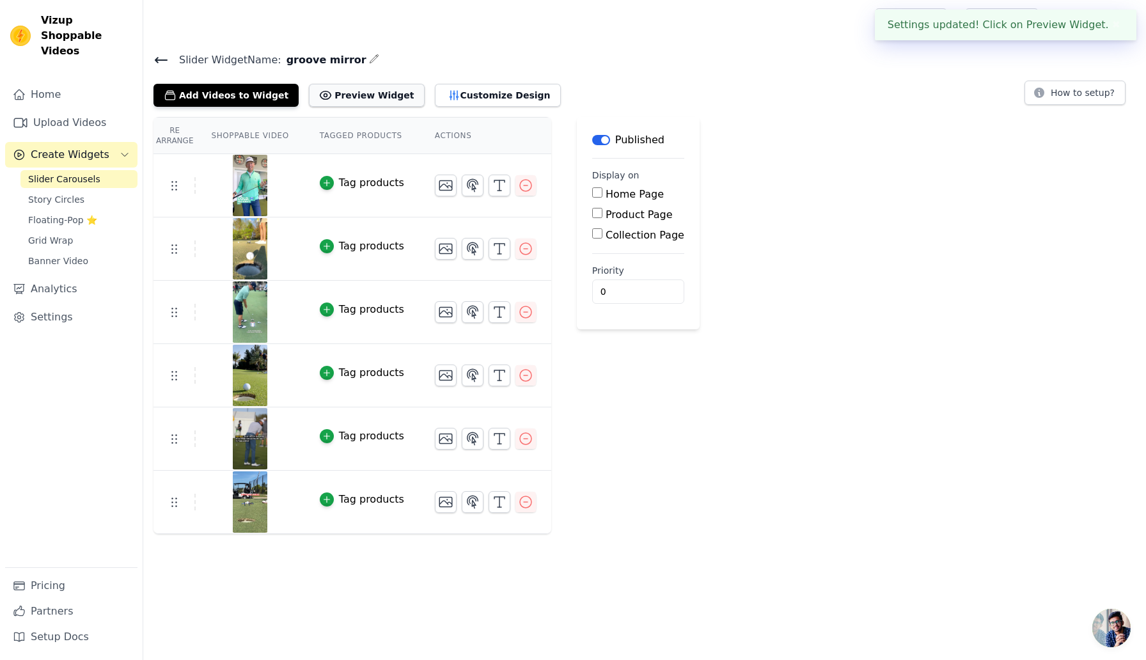
click at [363, 95] on button "Preview Widget" at bounding box center [366, 95] width 115 height 23
